Goal: Find specific page/section: Find specific page/section

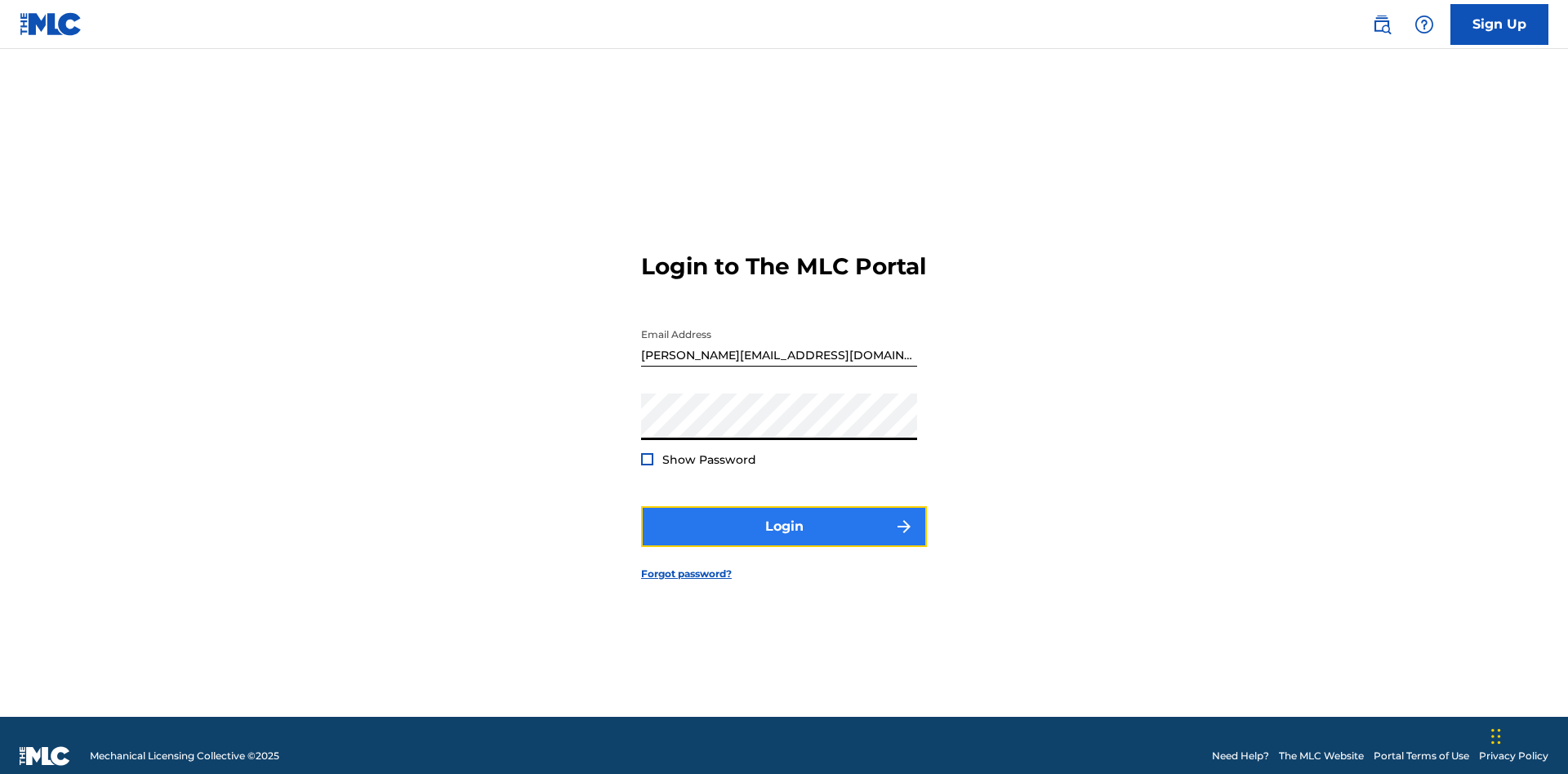
click at [784, 519] on button "Login" at bounding box center [784, 526] width 286 height 41
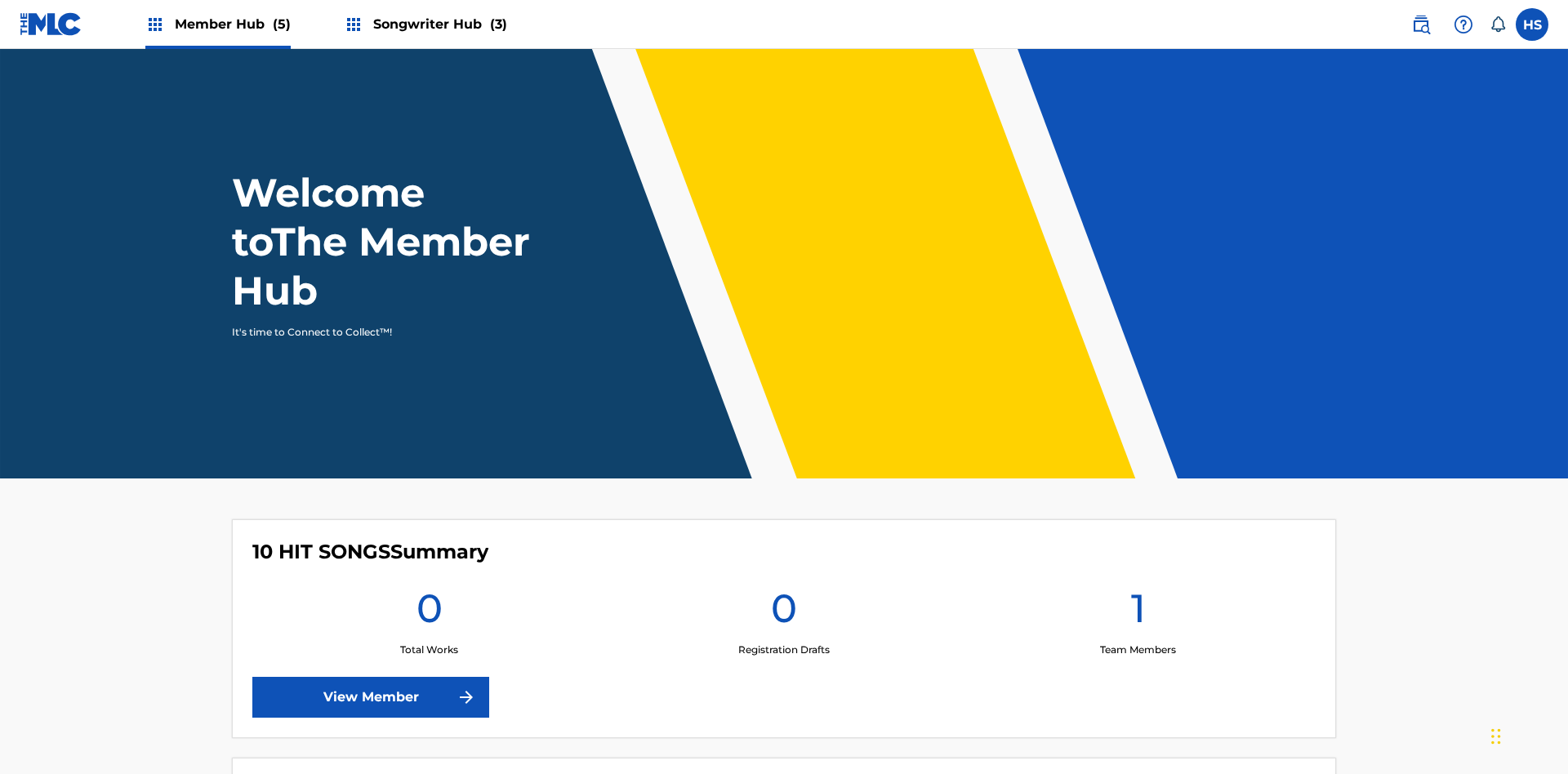
click at [231, 24] on span "Member Hub (5)" at bounding box center [233, 24] width 116 height 19
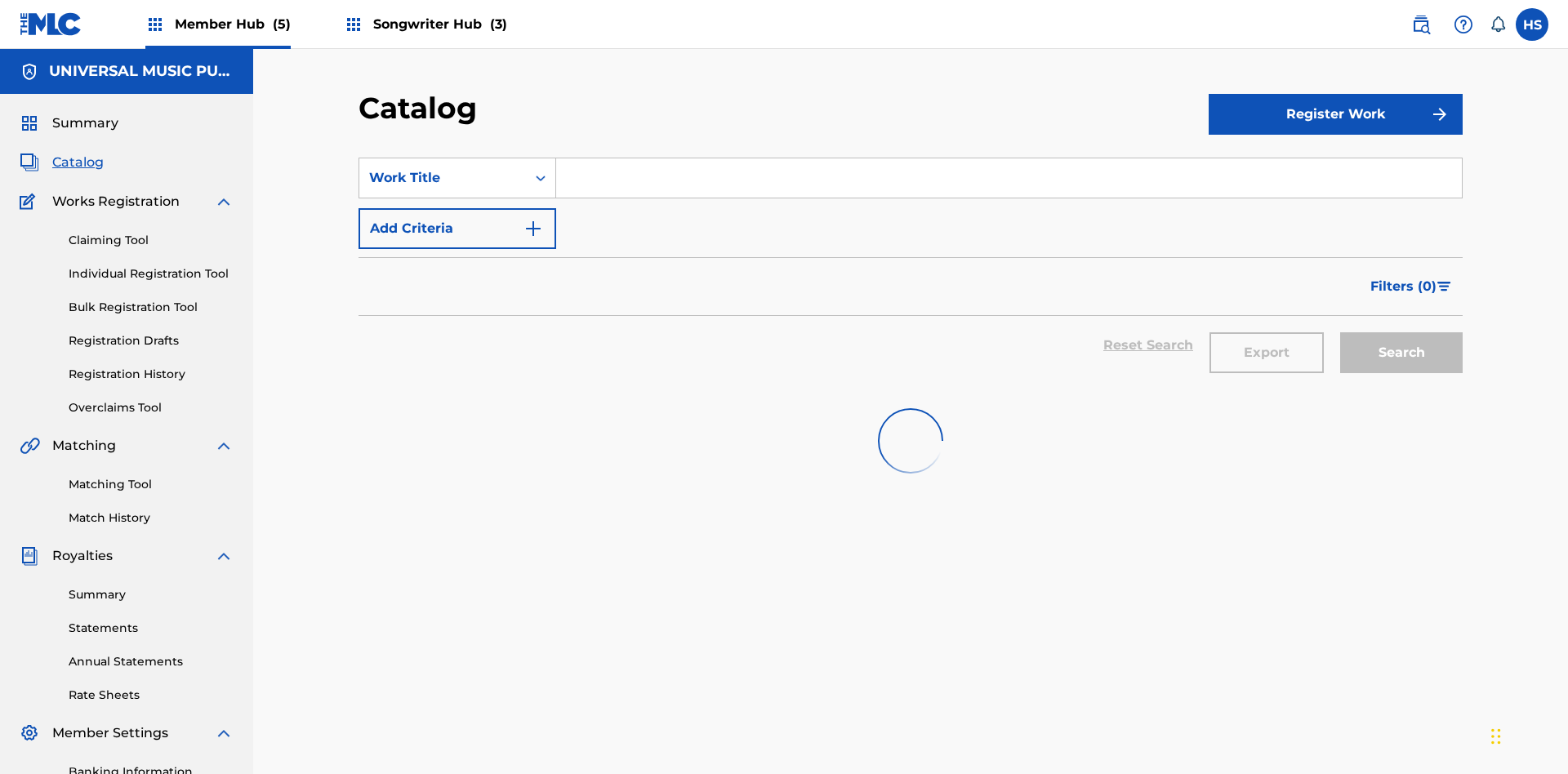
click at [1009, 158] on input "Search Form" at bounding box center [1009, 177] width 906 height 39
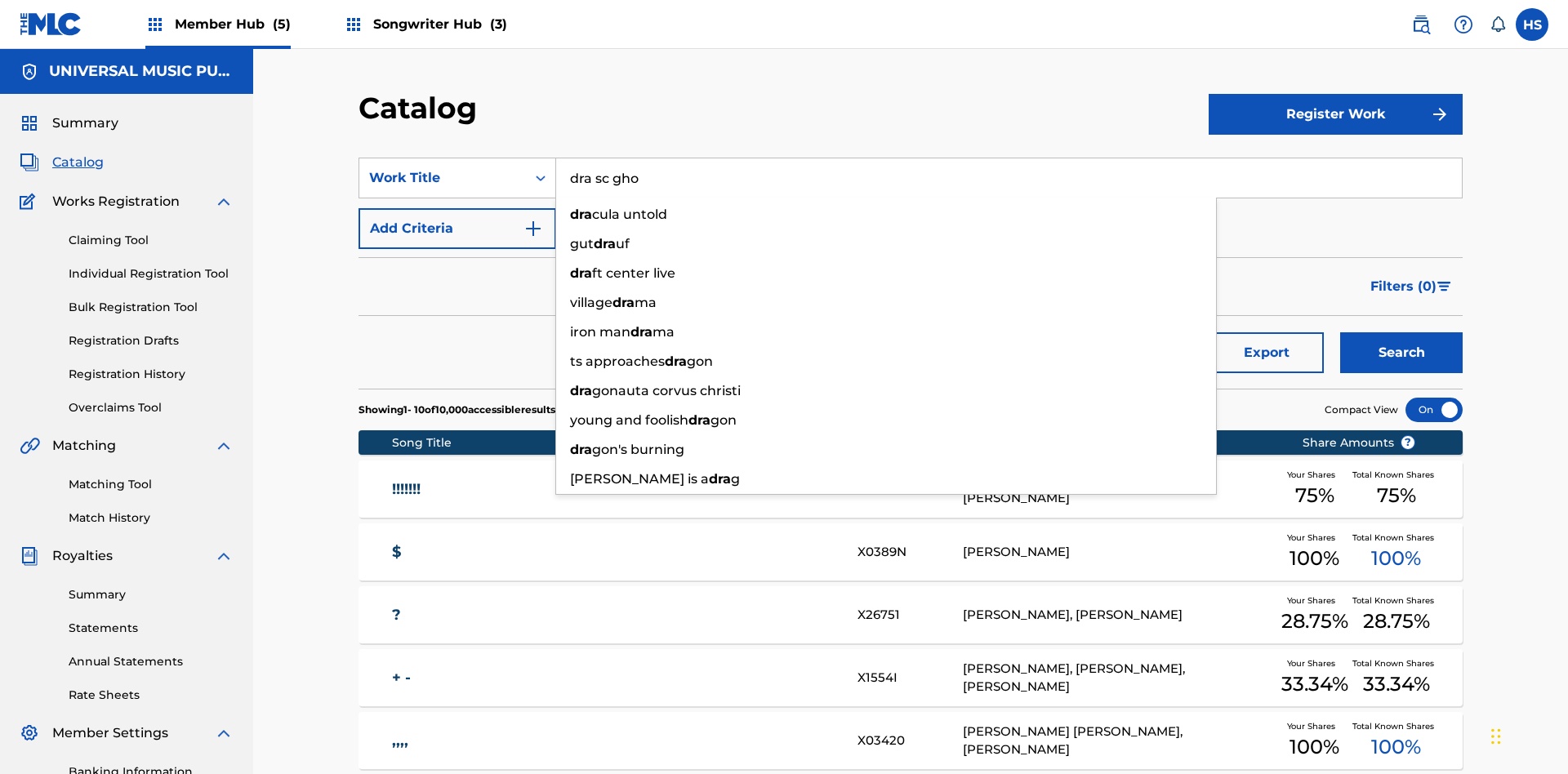
type input "dra sc ghos"
click at [886, 200] on div "dra cula untold" at bounding box center [886, 214] width 660 height 29
click at [438, 24] on span "Songwriter Hub (3)" at bounding box center [440, 24] width 134 height 19
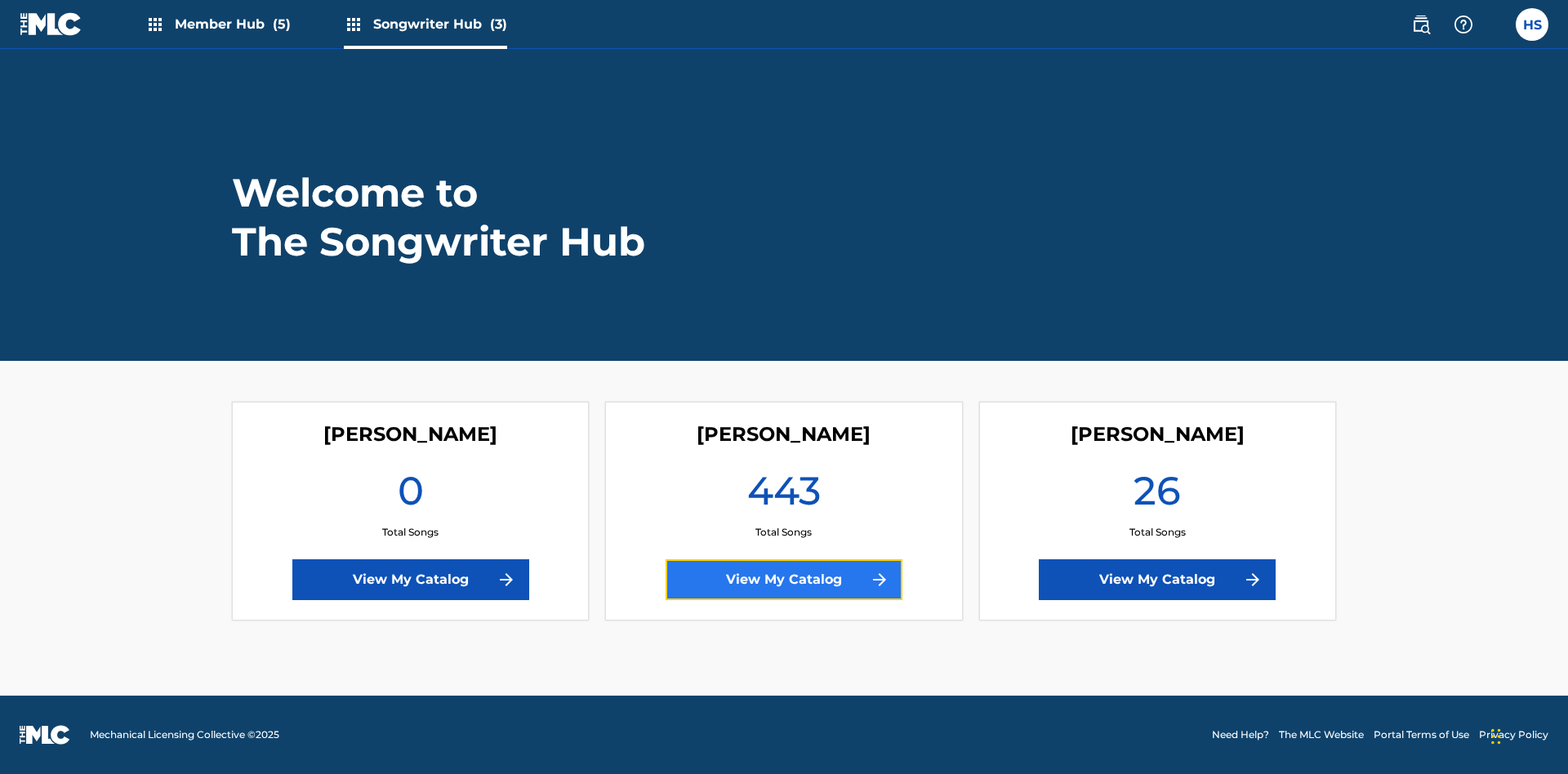
click at [784, 580] on link "View My Catalog" at bounding box center [784, 579] width 237 height 41
